Goal: Task Accomplishment & Management: Use online tool/utility

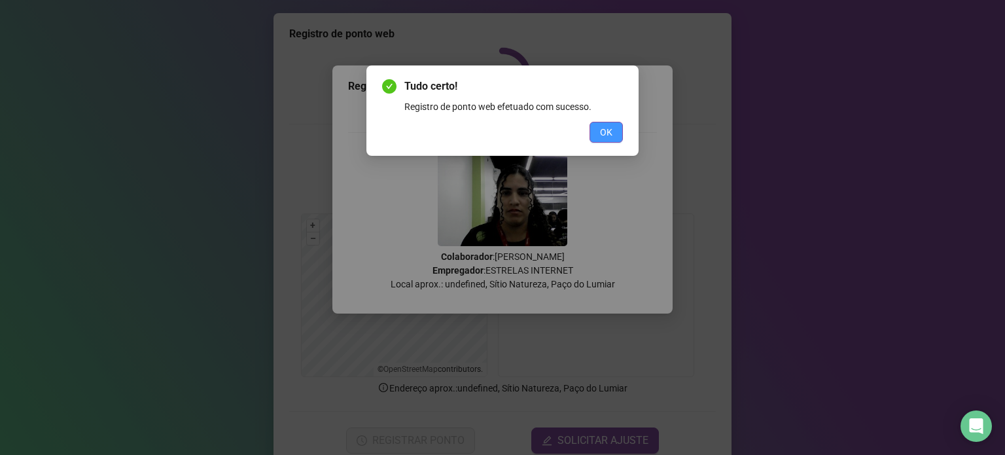
click at [602, 131] on span "OK" at bounding box center [606, 132] width 12 height 14
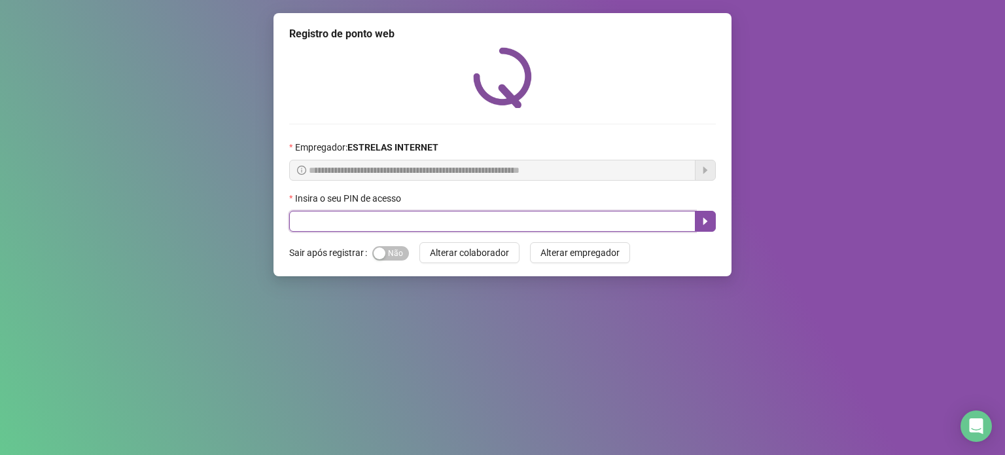
click at [403, 220] on input "text" at bounding box center [492, 221] width 406 height 21
type input "*"
type input "*****"
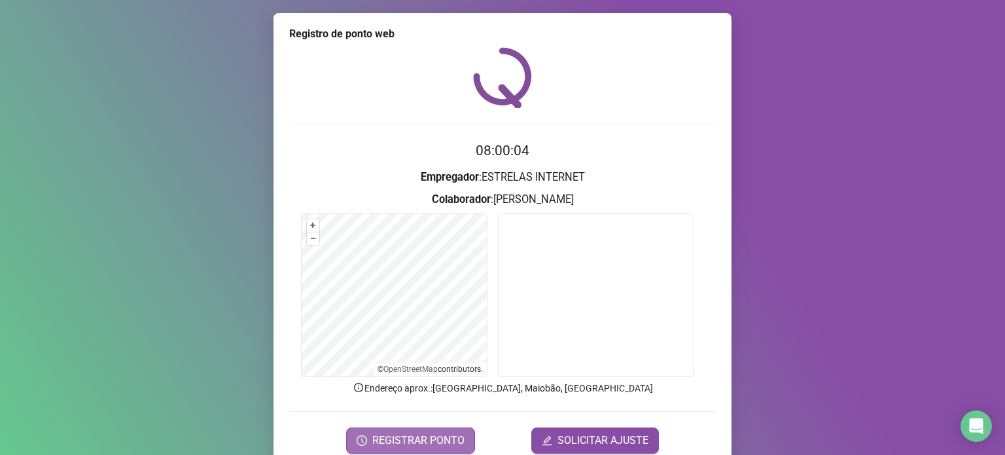
click at [419, 443] on span "REGISTRAR PONTO" at bounding box center [418, 440] width 92 height 16
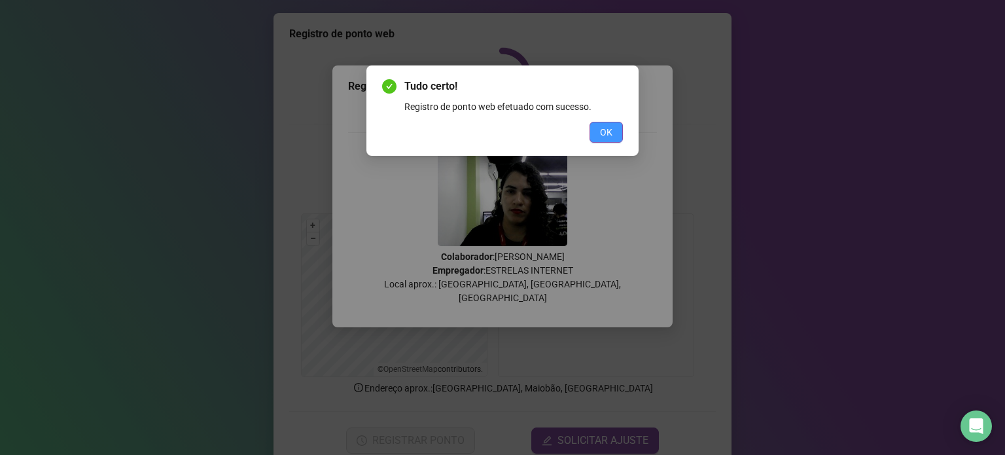
click at [609, 141] on button "OK" at bounding box center [605, 132] width 33 height 21
